Goal: Information Seeking & Learning: Learn about a topic

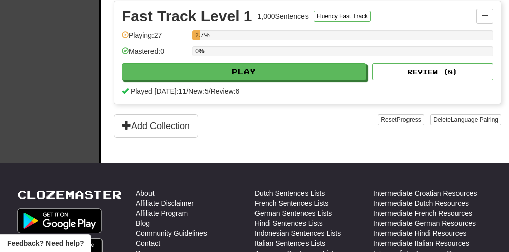
scroll to position [265, 0]
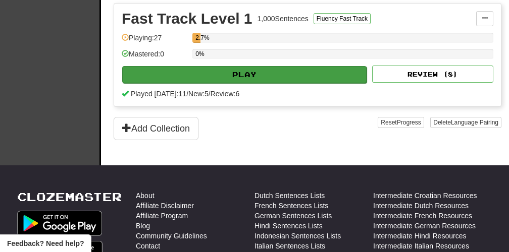
click at [248, 81] on button "Play" at bounding box center [244, 74] width 244 height 17
select select "**"
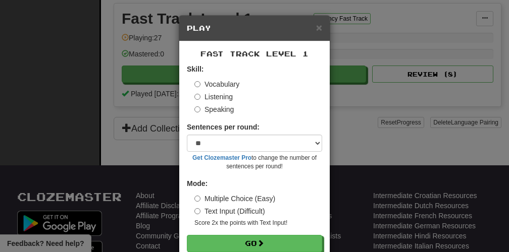
click at [224, 97] on label "Listening" at bounding box center [213, 97] width 38 height 10
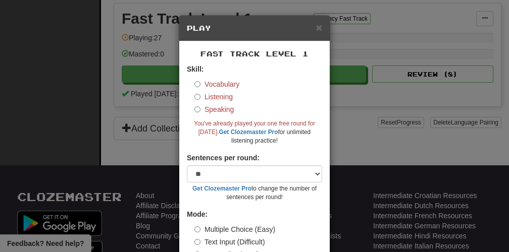
scroll to position [0, 0]
click at [322, 28] on div "× Play" at bounding box center [254, 29] width 150 height 26
click at [318, 31] on span "×" at bounding box center [319, 28] width 6 height 12
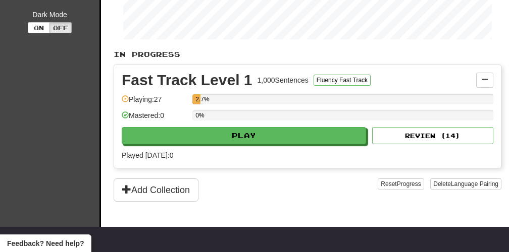
scroll to position [134, 0]
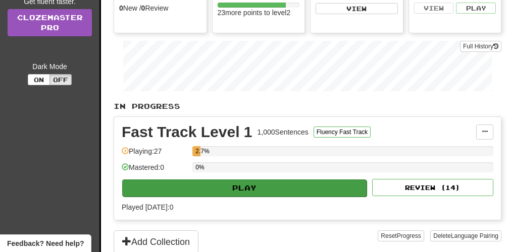
click at [220, 181] on button "Play" at bounding box center [244, 188] width 244 height 17
select select "**"
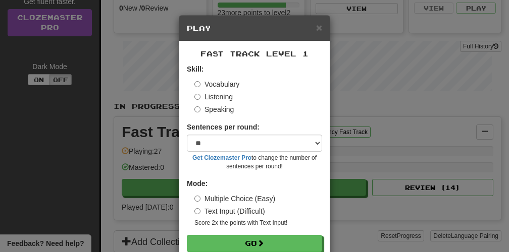
click at [220, 97] on label "Listening" at bounding box center [213, 97] width 38 height 10
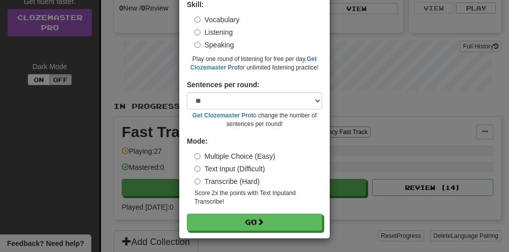
scroll to position [64, 0]
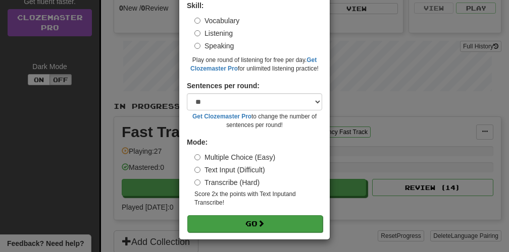
click at [251, 220] on button "Go" at bounding box center [254, 224] width 135 height 17
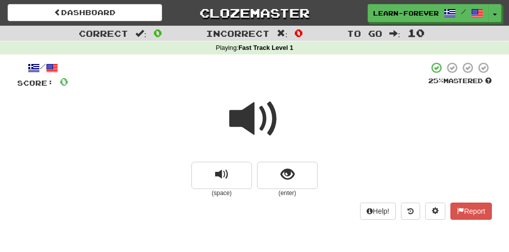
click at [283, 189] on small "(enter)" at bounding box center [287, 193] width 61 height 9
click at [285, 174] on span "show sentence" at bounding box center [288, 175] width 14 height 14
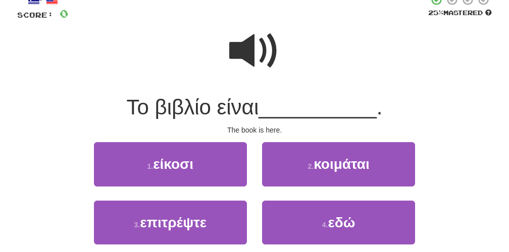
scroll to position [69, 0]
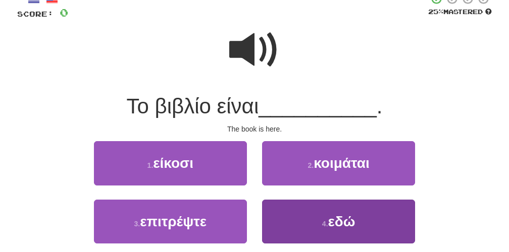
click at [313, 220] on button "4 . εδώ" at bounding box center [338, 222] width 153 height 44
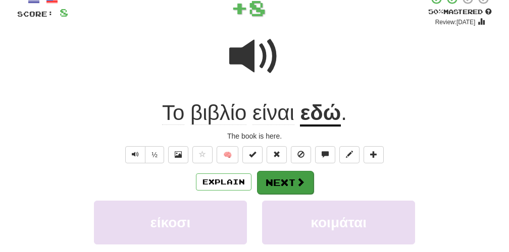
click at [283, 180] on button "Next" at bounding box center [285, 182] width 57 height 23
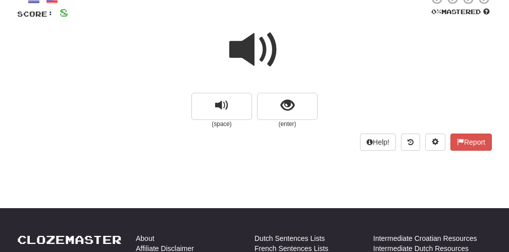
click at [252, 56] on span at bounding box center [254, 50] width 50 height 50
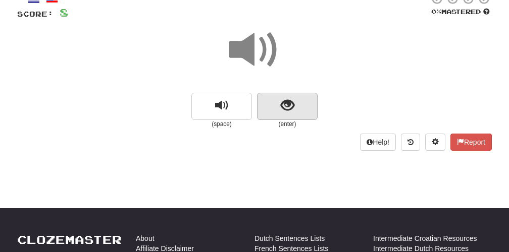
click at [289, 106] on span "show sentence" at bounding box center [288, 106] width 14 height 14
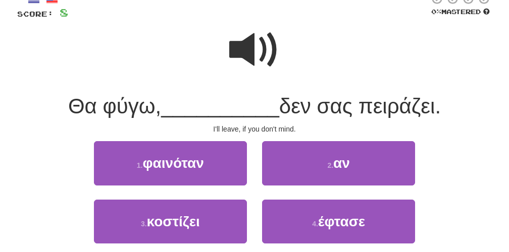
click at [251, 47] on span at bounding box center [254, 50] width 50 height 50
click at [244, 55] on span at bounding box center [254, 50] width 50 height 50
click at [245, 56] on span at bounding box center [254, 50] width 50 height 50
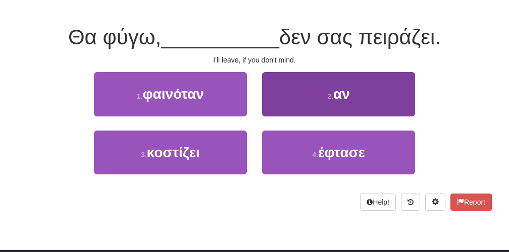
scroll to position [139, 0]
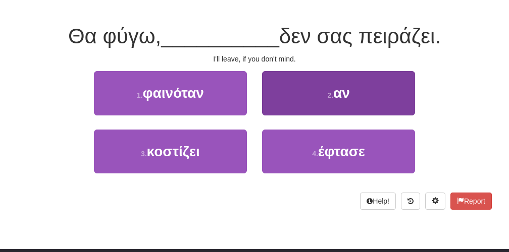
click at [348, 93] on span "αν" at bounding box center [341, 93] width 17 height 16
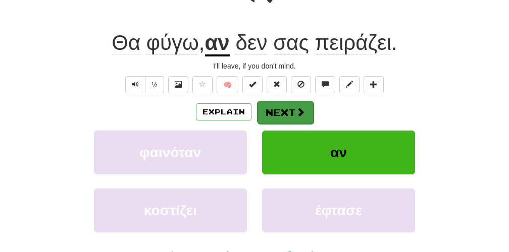
click at [290, 116] on button "Next" at bounding box center [285, 112] width 57 height 23
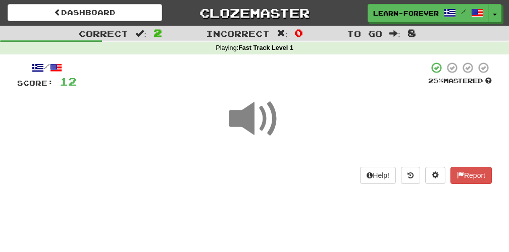
scroll to position [0, 0]
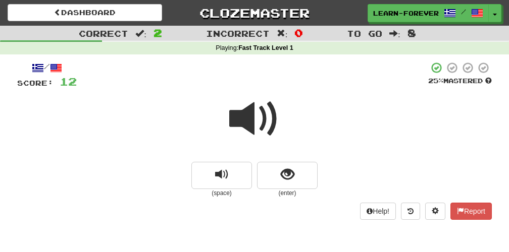
click at [251, 111] on span at bounding box center [254, 119] width 50 height 50
click at [283, 175] on span "show sentence" at bounding box center [288, 175] width 14 height 14
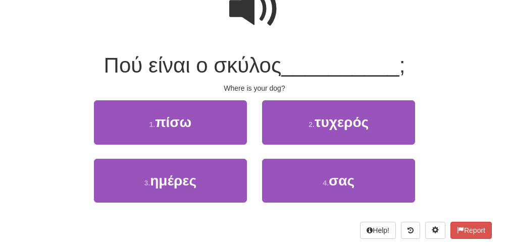
scroll to position [132, 0]
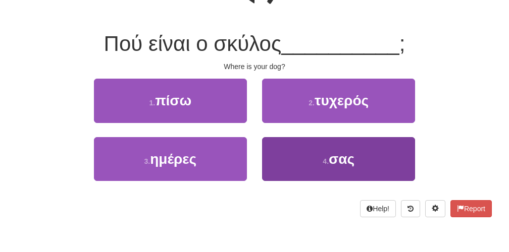
click at [336, 170] on button "4 . σας" at bounding box center [338, 159] width 153 height 44
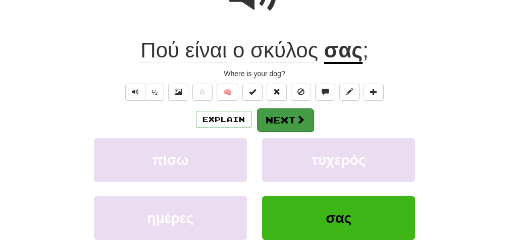
click at [289, 122] on button "Next" at bounding box center [285, 120] width 57 height 23
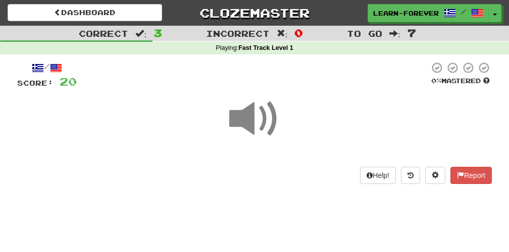
scroll to position [0, 0]
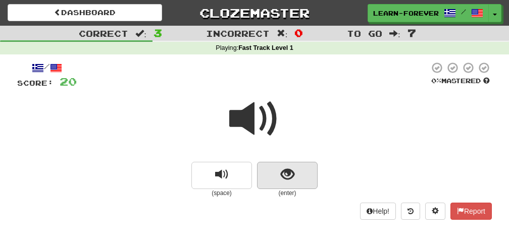
click at [291, 175] on span "show sentence" at bounding box center [288, 175] width 14 height 14
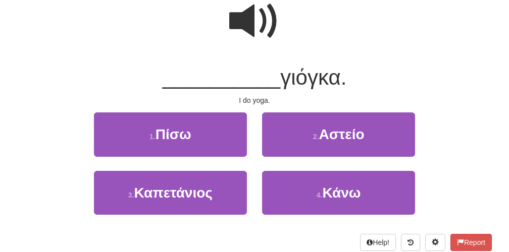
scroll to position [99, 0]
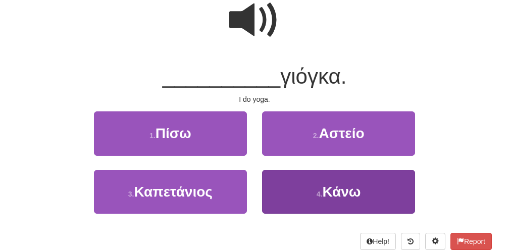
click at [305, 200] on button "4 . Κάνω" at bounding box center [338, 192] width 153 height 44
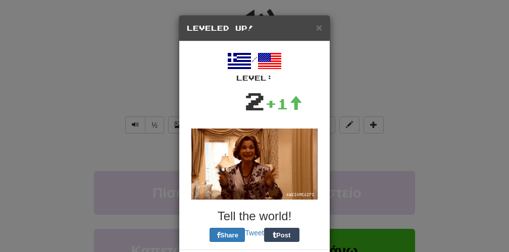
click at [298, 148] on div "/ Level: 2 +1 Tell the world! Share Tweet Post" at bounding box center [254, 145] width 150 height 208
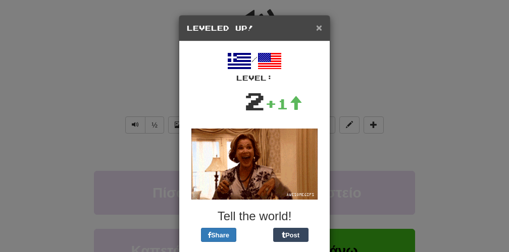
click at [320, 30] on span "×" at bounding box center [319, 28] width 6 height 12
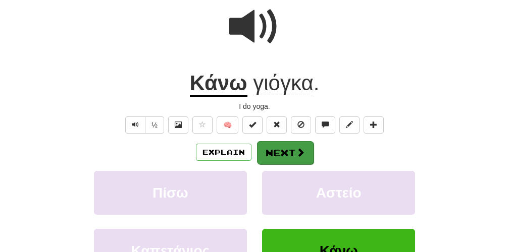
click at [293, 155] on button "Next" at bounding box center [285, 152] width 57 height 23
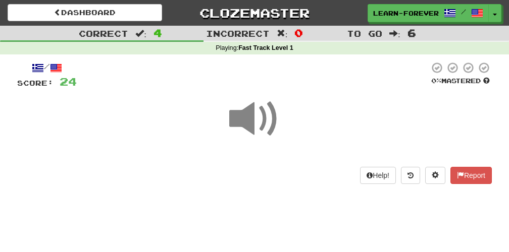
scroll to position [0, 0]
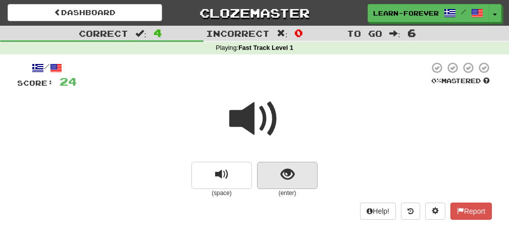
click at [282, 181] on button "show sentence" at bounding box center [287, 175] width 61 height 27
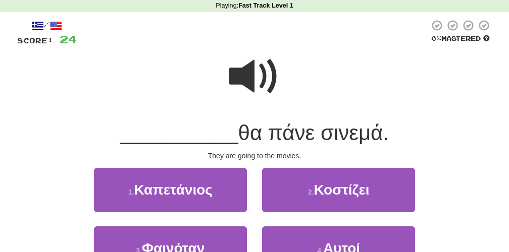
scroll to position [43, 0]
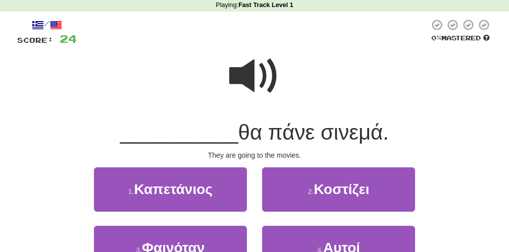
click at [257, 78] on span at bounding box center [254, 76] width 50 height 50
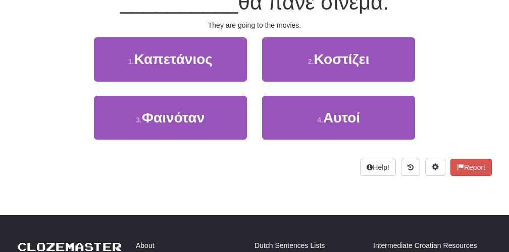
scroll to position [173, 0]
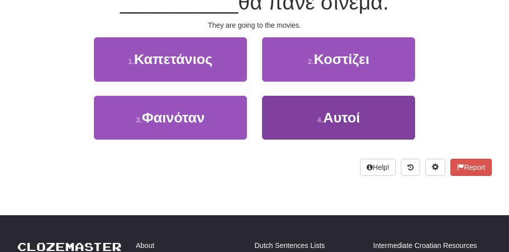
click at [306, 127] on button "4 . Αυτοί" at bounding box center [338, 118] width 153 height 44
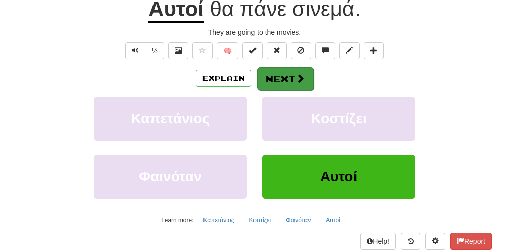
click at [292, 83] on button "Next" at bounding box center [285, 78] width 57 height 23
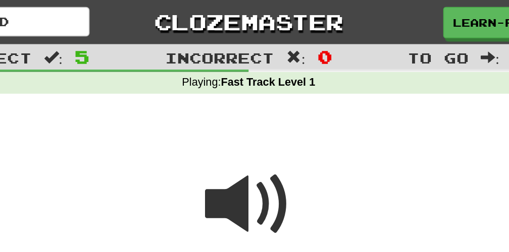
scroll to position [3, 0]
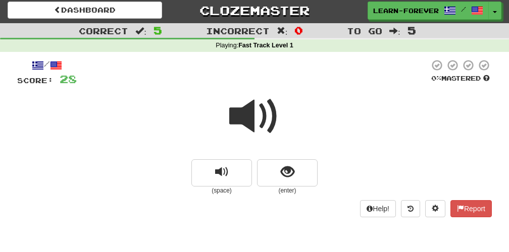
click at [257, 126] on span at bounding box center [254, 116] width 50 height 50
click at [258, 119] on span at bounding box center [254, 116] width 50 height 50
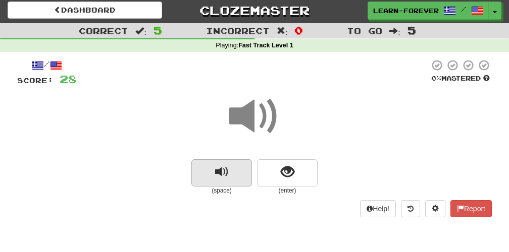
click at [238, 174] on button "replay audio" at bounding box center [221, 173] width 61 height 27
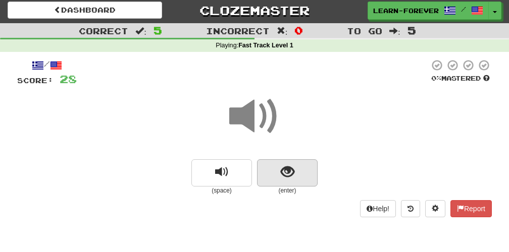
click at [290, 182] on button "show sentence" at bounding box center [287, 173] width 61 height 27
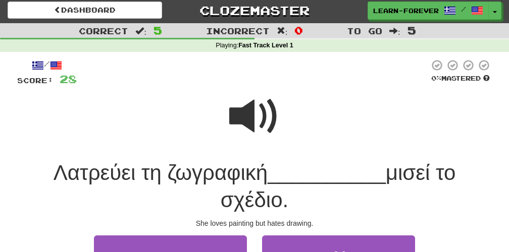
click at [244, 112] on span at bounding box center [254, 116] width 50 height 50
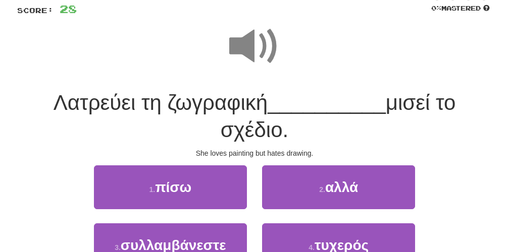
scroll to position [74, 0]
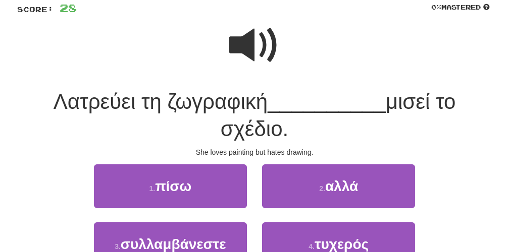
click at [268, 47] on span at bounding box center [254, 45] width 50 height 50
click at [264, 51] on span at bounding box center [254, 45] width 50 height 50
click at [254, 51] on span at bounding box center [254, 45] width 50 height 50
click at [162, 105] on span "Λατρεύει τη ζωγραφική" at bounding box center [161, 102] width 214 height 24
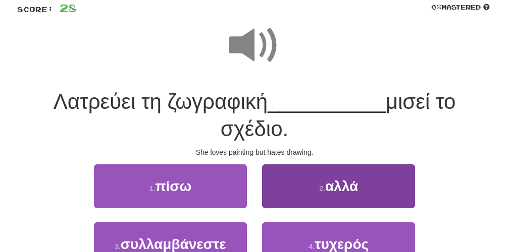
click at [294, 184] on button "2 . αλλά" at bounding box center [338, 187] width 153 height 44
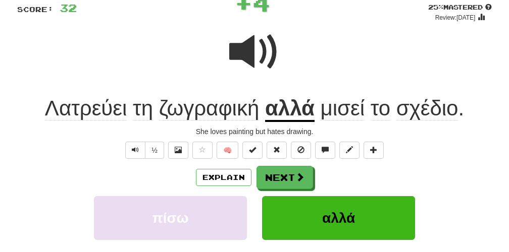
click at [133, 110] on span "Λατρεύει" at bounding box center [143, 108] width 20 height 24
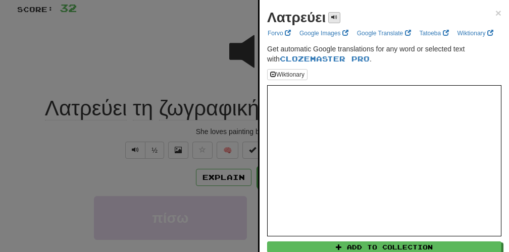
click at [334, 22] on button at bounding box center [334, 17] width 12 height 11
click at [177, 66] on div at bounding box center [254, 126] width 509 height 252
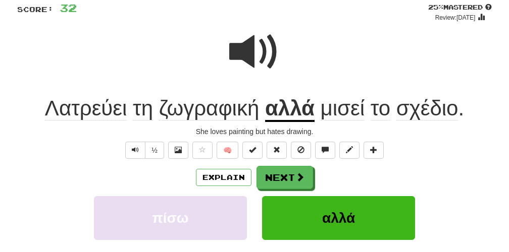
click at [159, 115] on span "τη" at bounding box center [209, 108] width 100 height 24
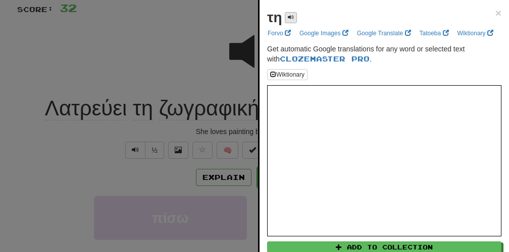
click at [290, 19] on span at bounding box center [291, 17] width 6 height 6
click at [155, 68] on div at bounding box center [254, 126] width 509 height 252
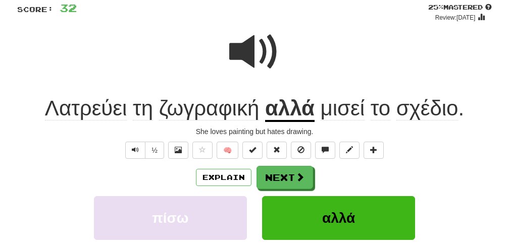
click at [192, 109] on span "ζωγραφική" at bounding box center [209, 108] width 100 height 24
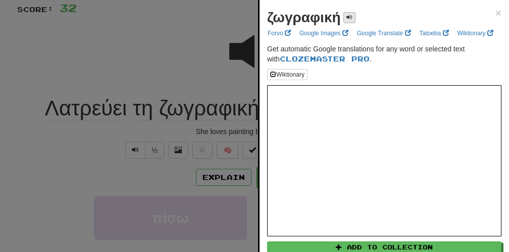
click at [349, 14] on span at bounding box center [349, 17] width 6 height 6
click at [176, 53] on div at bounding box center [254, 126] width 509 height 252
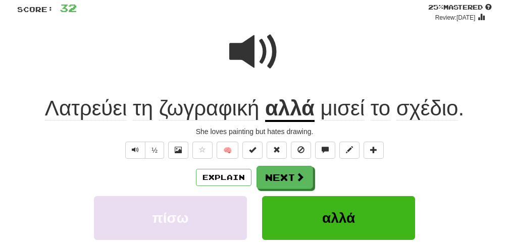
click at [293, 105] on u "αλλά" at bounding box center [289, 109] width 49 height 26
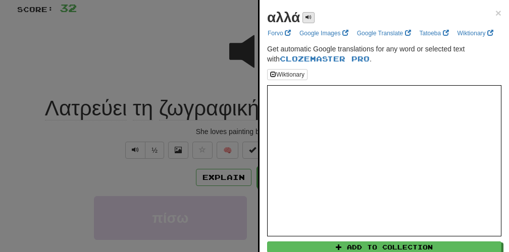
click at [306, 18] on span at bounding box center [308, 17] width 6 height 6
click at [129, 88] on div at bounding box center [254, 126] width 509 height 252
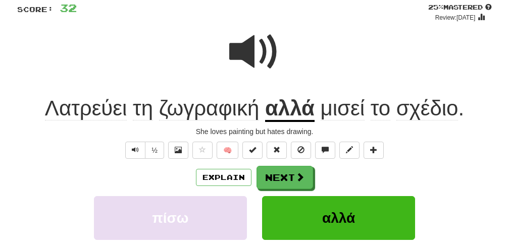
click at [133, 111] on span "Λατρεύει" at bounding box center [143, 108] width 20 height 24
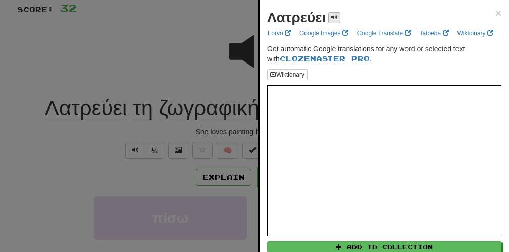
click at [337, 15] on span at bounding box center [334, 17] width 6 height 6
click at [140, 68] on div at bounding box center [254, 126] width 509 height 252
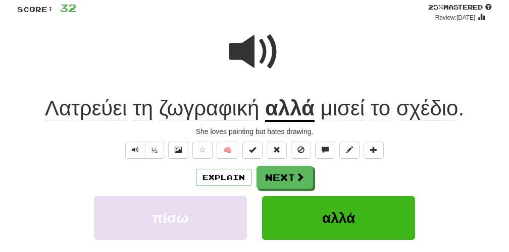
click at [197, 111] on span "ζωγραφική" at bounding box center [209, 108] width 100 height 24
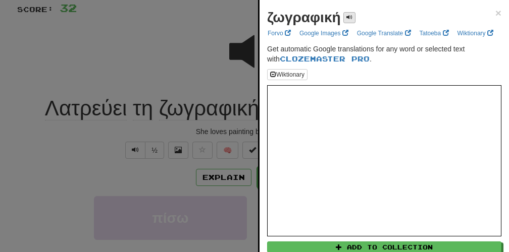
click at [344, 19] on button at bounding box center [349, 17] width 12 height 11
click at [190, 69] on div at bounding box center [254, 126] width 509 height 252
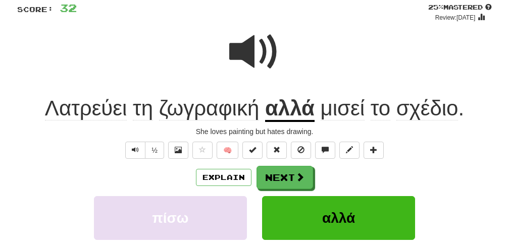
click at [298, 105] on u "αλλά" at bounding box center [289, 109] width 49 height 26
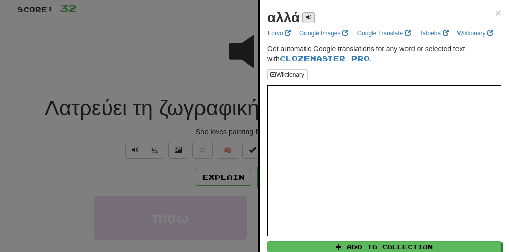
click at [309, 16] on span at bounding box center [308, 17] width 6 height 6
click at [232, 43] on div at bounding box center [254, 126] width 509 height 252
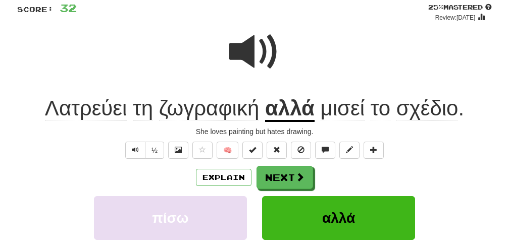
click at [349, 103] on span "μισεί" at bounding box center [343, 108] width 44 height 24
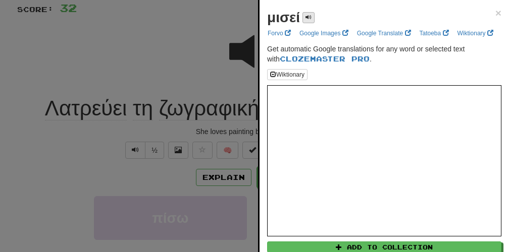
click at [307, 22] on button at bounding box center [308, 17] width 12 height 11
click at [217, 47] on div at bounding box center [254, 126] width 509 height 252
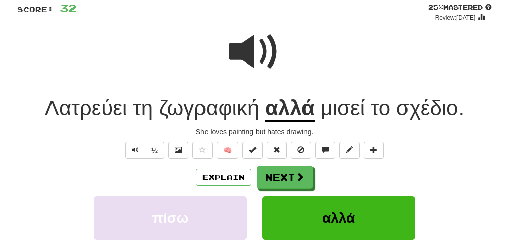
click at [345, 111] on span "μισεί" at bounding box center [343, 108] width 44 height 24
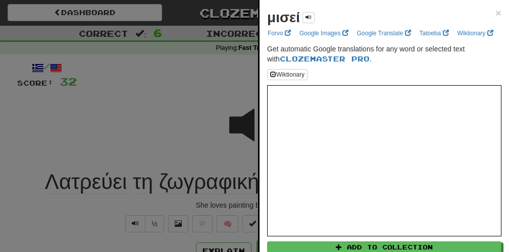
scroll to position [0, 0]
click at [199, 81] on div at bounding box center [254, 126] width 509 height 252
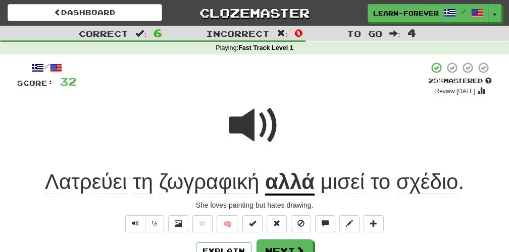
click at [347, 188] on span "μισεί" at bounding box center [343, 182] width 44 height 24
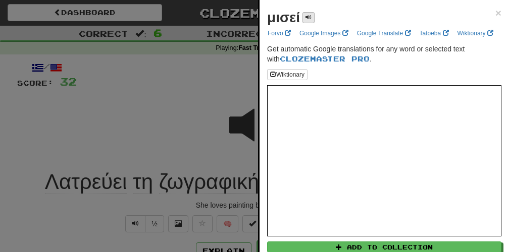
click at [309, 15] on span at bounding box center [308, 17] width 6 height 6
click at [174, 88] on div at bounding box center [254, 126] width 509 height 252
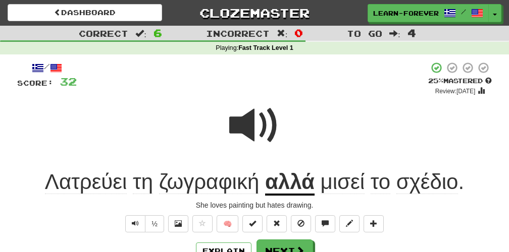
click at [378, 181] on span "το" at bounding box center [381, 182] width 20 height 24
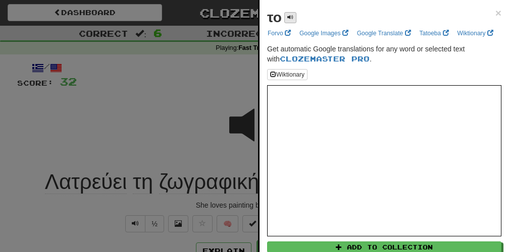
click at [290, 15] on span at bounding box center [290, 17] width 6 height 6
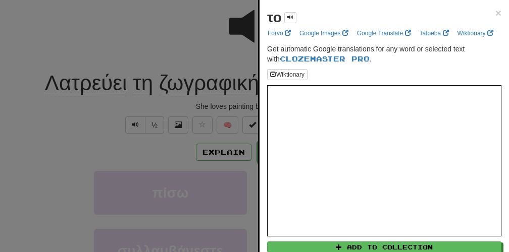
scroll to position [123, 0]
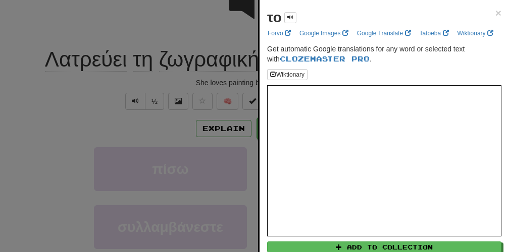
click at [171, 121] on div at bounding box center [254, 126] width 509 height 252
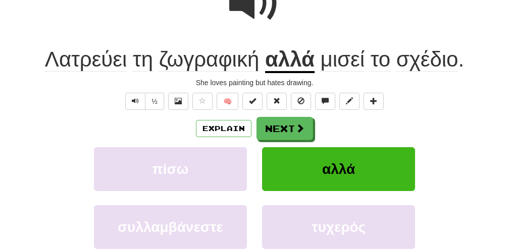
click at [440, 56] on span "σχέδιο" at bounding box center [427, 59] width 62 height 24
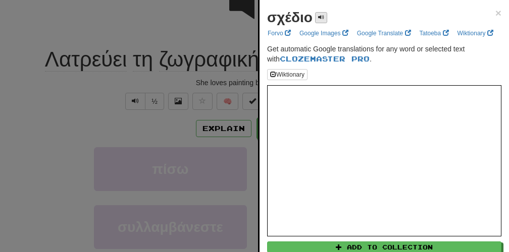
click at [318, 18] on span at bounding box center [321, 17] width 6 height 6
click at [183, 29] on div at bounding box center [254, 126] width 509 height 252
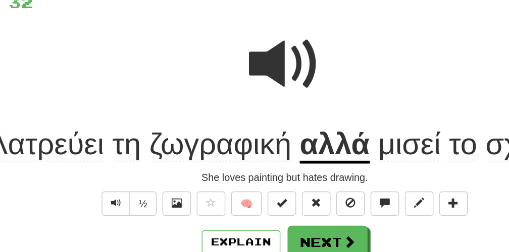
scroll to position [72, 0]
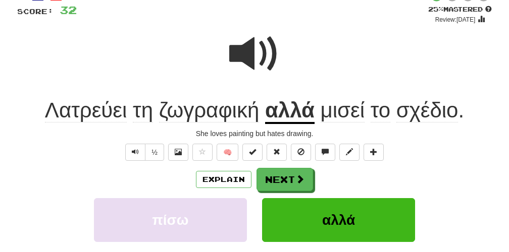
click at [249, 49] on span at bounding box center [254, 54] width 50 height 50
click at [279, 186] on button "Next" at bounding box center [285, 180] width 57 height 23
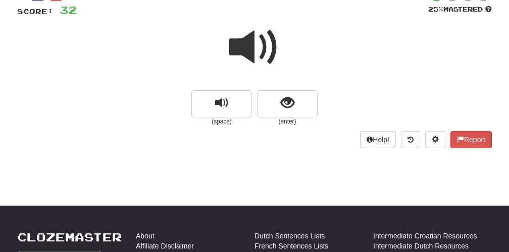
click at [256, 50] on span at bounding box center [254, 47] width 50 height 50
click at [257, 49] on span at bounding box center [254, 47] width 50 height 50
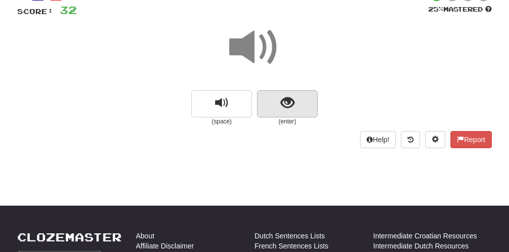
click at [277, 101] on button "show sentence" at bounding box center [287, 103] width 61 height 27
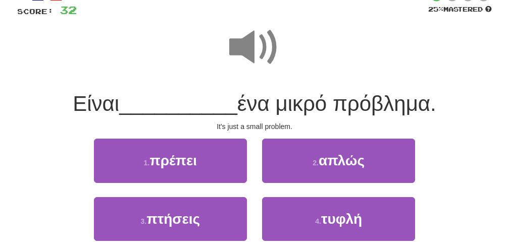
click at [254, 50] on span at bounding box center [254, 47] width 50 height 50
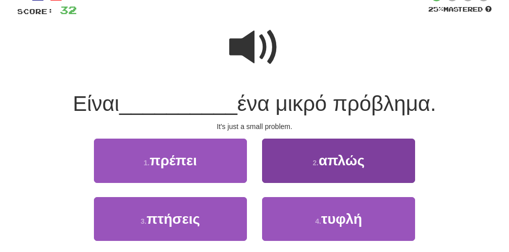
click at [305, 164] on button "2 . απλώς" at bounding box center [338, 161] width 153 height 44
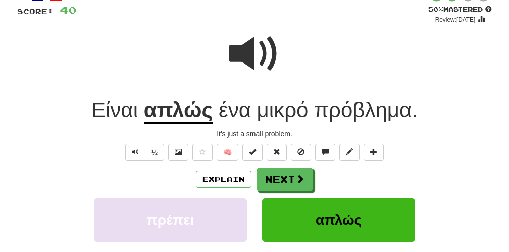
click at [252, 58] on span at bounding box center [254, 54] width 50 height 50
click at [255, 56] on span at bounding box center [254, 54] width 50 height 50
click at [251, 56] on span at bounding box center [254, 54] width 50 height 50
click at [248, 52] on span at bounding box center [254, 54] width 50 height 50
click at [244, 57] on span at bounding box center [254, 54] width 50 height 50
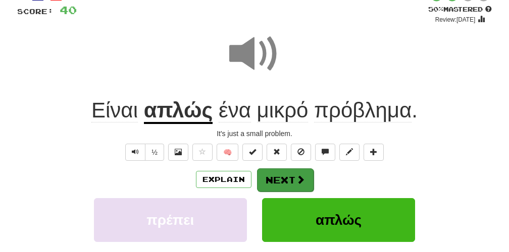
click at [299, 182] on span at bounding box center [300, 179] width 9 height 9
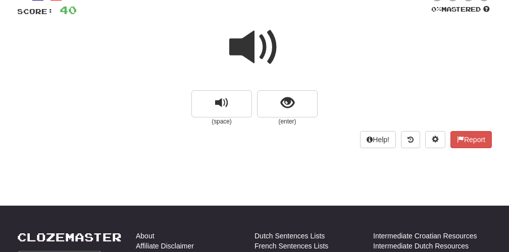
click at [256, 57] on span at bounding box center [254, 47] width 50 height 50
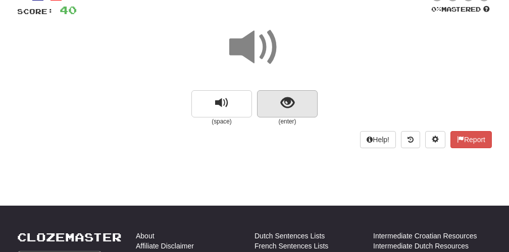
click at [278, 115] on button "show sentence" at bounding box center [287, 103] width 61 height 27
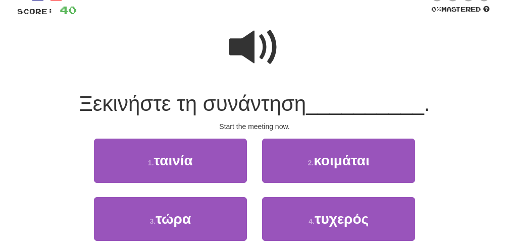
click at [251, 54] on span at bounding box center [254, 47] width 50 height 50
click at [253, 54] on span at bounding box center [254, 47] width 50 height 50
click at [254, 51] on span at bounding box center [254, 47] width 50 height 50
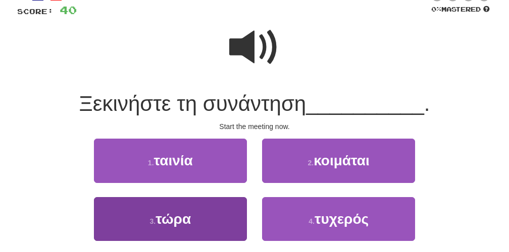
click at [180, 225] on span "τώρα" at bounding box center [172, 220] width 35 height 16
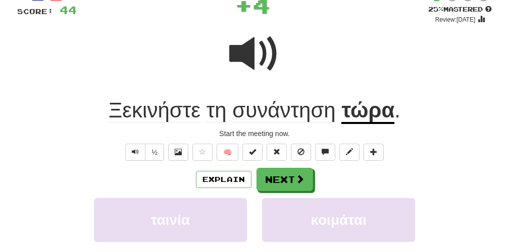
click at [206, 115] on span "Ξεκινήστε" at bounding box center [216, 110] width 20 height 24
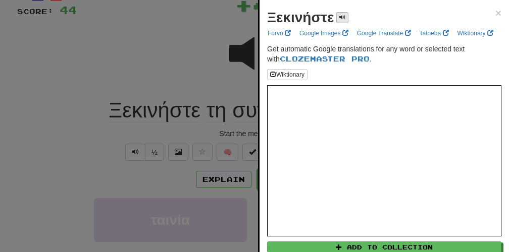
click at [340, 21] on button at bounding box center [342, 17] width 12 height 11
click at [191, 60] on div at bounding box center [254, 126] width 509 height 252
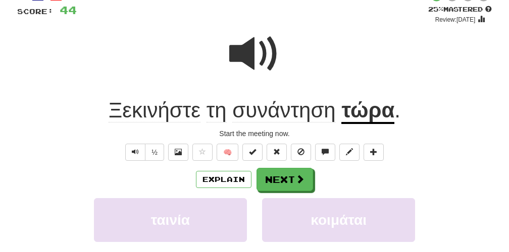
click at [253, 58] on span at bounding box center [254, 54] width 50 height 50
click at [254, 114] on span "συνάντηση" at bounding box center [283, 110] width 103 height 24
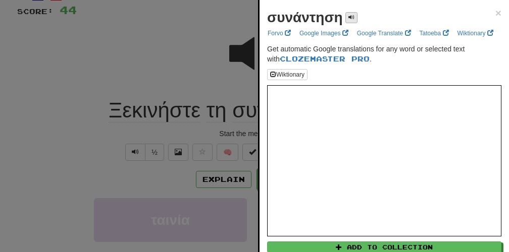
click at [345, 19] on button at bounding box center [351, 17] width 12 height 11
click at [192, 64] on div at bounding box center [254, 126] width 509 height 252
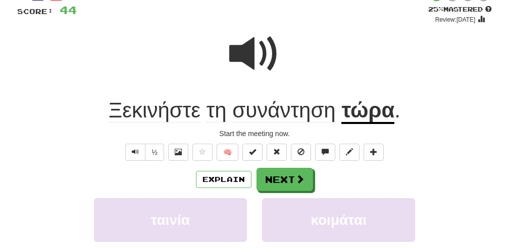
click at [206, 114] on span "Ξεκινήστε" at bounding box center [216, 110] width 20 height 24
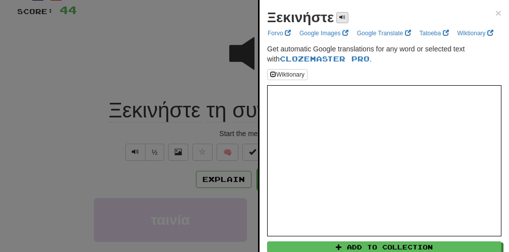
click at [342, 17] on span at bounding box center [342, 17] width 6 height 6
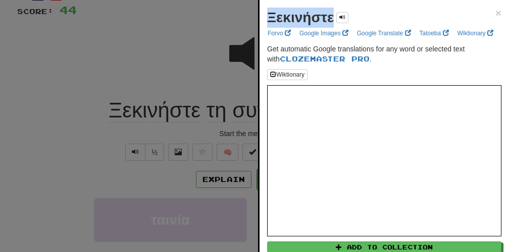
drag, startPoint x: 266, startPoint y: 19, endPoint x: 334, endPoint y: 23, distance: 68.3
click at [334, 23] on div "Ξεκινήστε × Forvo Google Images Google Translate Tatoeba Wiktionary Get automat…" at bounding box center [383, 157] width 249 height 315
copy strong "Ξεκινήστε"
click at [194, 55] on div at bounding box center [254, 126] width 509 height 252
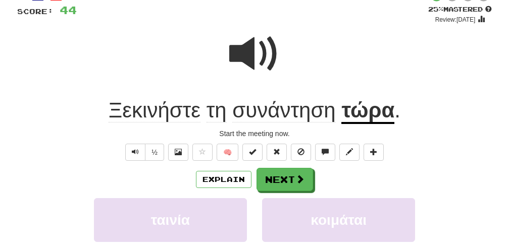
click at [242, 55] on span at bounding box center [254, 54] width 50 height 50
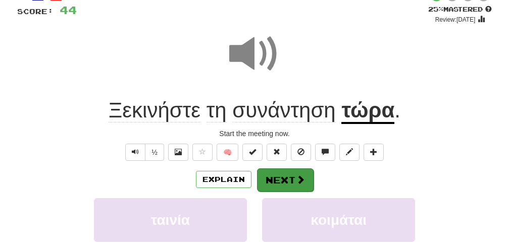
click at [290, 180] on button "Next" at bounding box center [285, 180] width 57 height 23
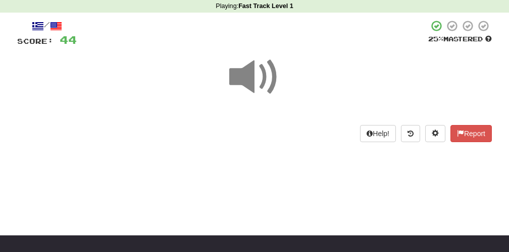
scroll to position [21, 0]
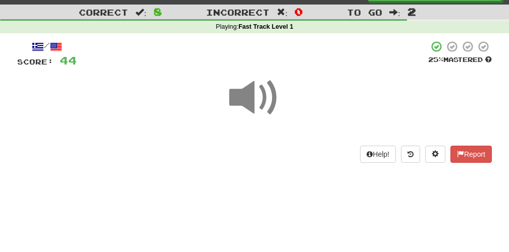
click at [260, 105] on span at bounding box center [254, 98] width 50 height 50
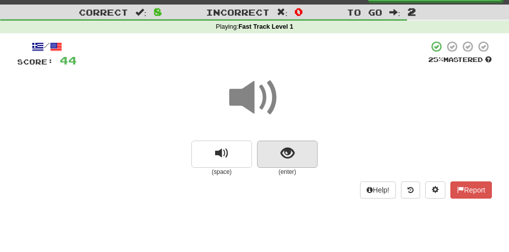
click at [289, 154] on span "show sentence" at bounding box center [288, 154] width 14 height 14
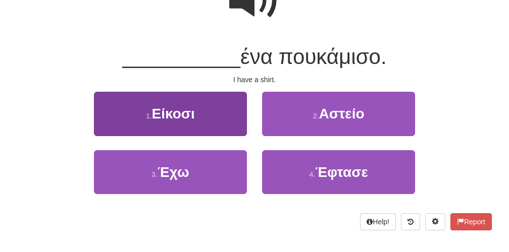
scroll to position [118, 0]
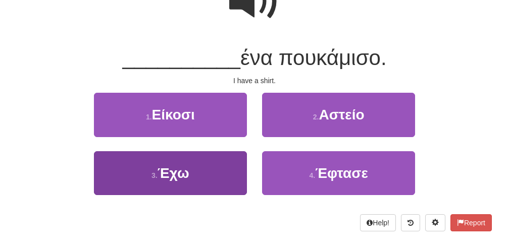
click at [187, 177] on span "Έχω" at bounding box center [174, 174] width 32 height 16
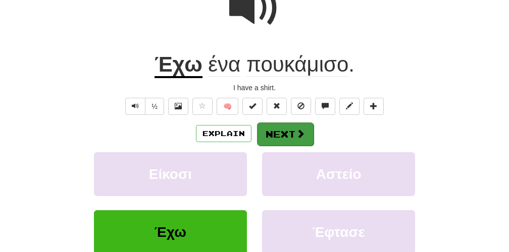
click at [293, 131] on button "Next" at bounding box center [285, 134] width 57 height 23
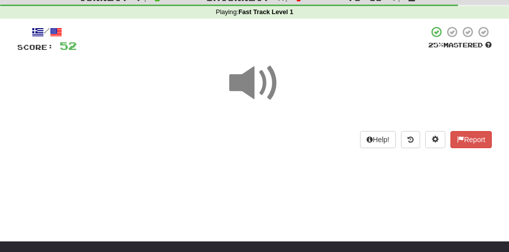
scroll to position [27, 0]
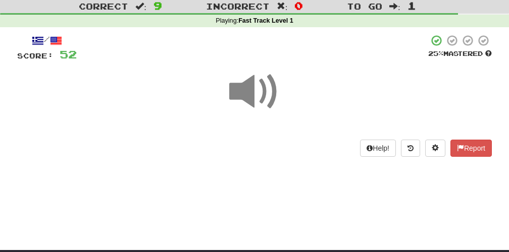
click at [254, 99] on span at bounding box center [254, 92] width 50 height 50
click at [258, 90] on span at bounding box center [254, 92] width 50 height 50
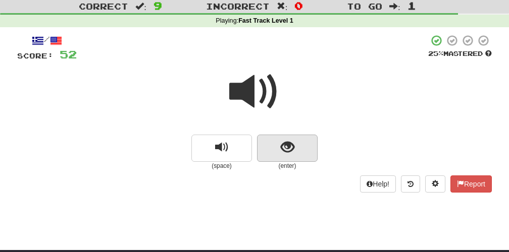
click at [286, 159] on button "show sentence" at bounding box center [287, 148] width 61 height 27
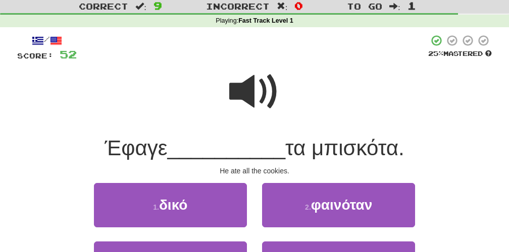
click at [259, 92] on span at bounding box center [254, 92] width 50 height 50
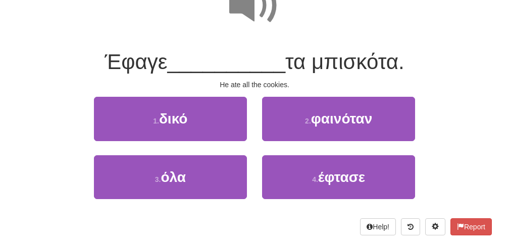
scroll to position [115, 0]
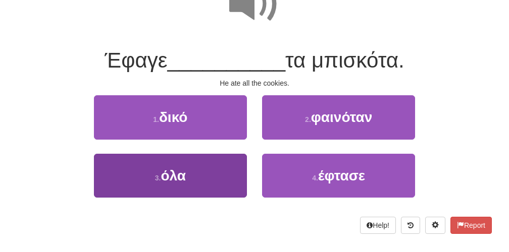
click at [198, 181] on button "3 . όλα" at bounding box center [170, 176] width 153 height 44
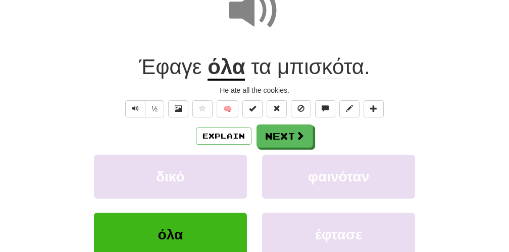
click at [186, 73] on span "Έφαγε" at bounding box center [170, 67] width 63 height 24
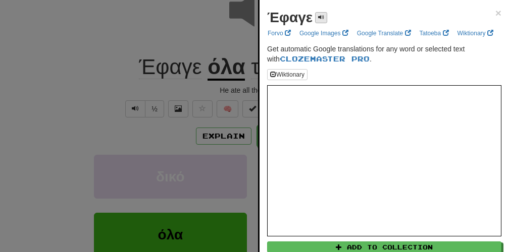
click at [325, 15] on button at bounding box center [321, 17] width 12 height 11
click at [109, 80] on div at bounding box center [254, 126] width 509 height 252
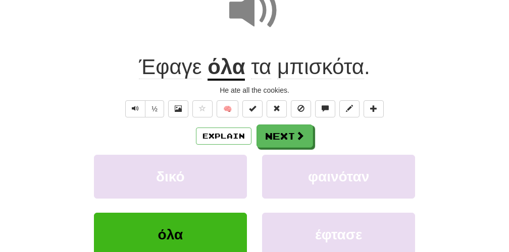
click at [247, 9] on span at bounding box center [254, 10] width 50 height 50
click at [259, 23] on span at bounding box center [254, 10] width 50 height 50
click at [288, 136] on button "Next" at bounding box center [285, 136] width 57 height 23
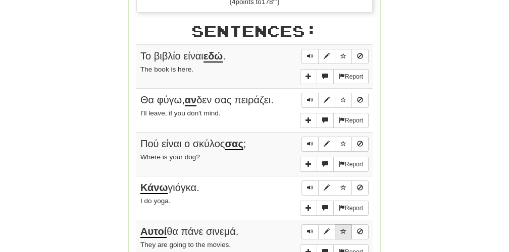
scroll to position [571, 0]
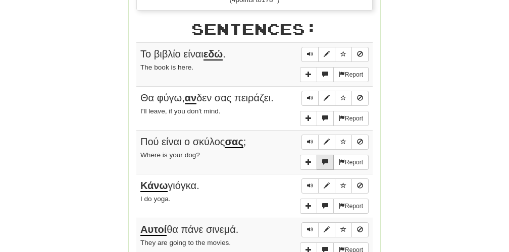
click at [322, 159] on span "More sentence controls" at bounding box center [325, 162] width 6 height 6
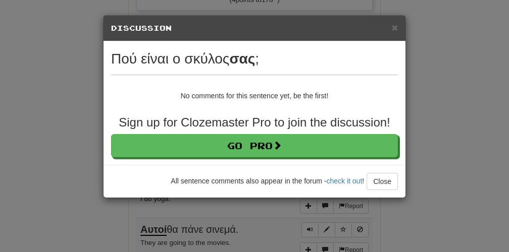
click at [394, 32] on div "Loading .." at bounding box center [254, 107] width 302 height 182
click at [393, 26] on span "×" at bounding box center [395, 28] width 6 height 12
